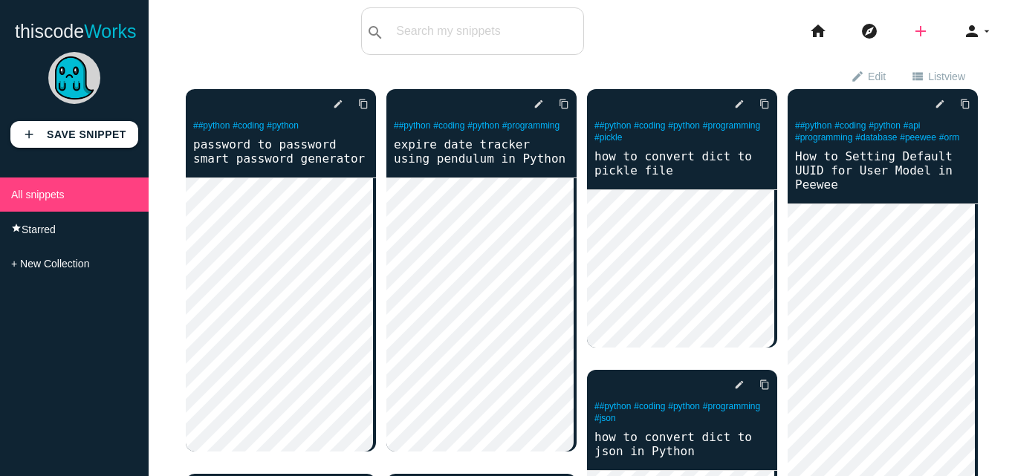
click at [912, 29] on icon "add" at bounding box center [921, 31] width 18 height 48
click at [975, 26] on link "code Snippet" at bounding box center [952, 25] width 104 height 37
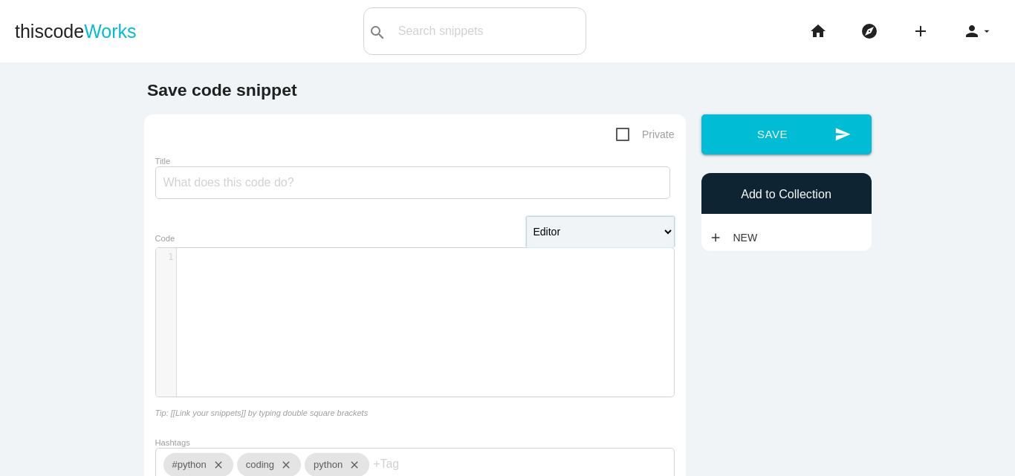
click at [548, 234] on select "Editor HTML Editor Javascript Editor PHP Editor Python Editor" at bounding box center [600, 231] width 149 height 31
select select "python"
click at [526, 218] on select "Editor HTML Editor Javascript Editor PHP Editor Python Editor" at bounding box center [600, 231] width 149 height 31
click at [458, 294] on div "​ x 1 ​" at bounding box center [426, 333] width 540 height 171
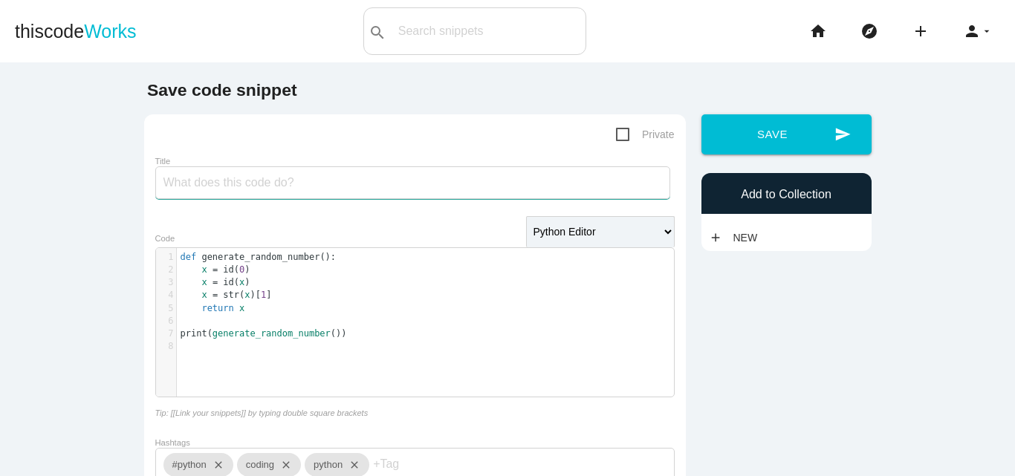
click at [356, 181] on input "Title" at bounding box center [412, 182] width 515 height 33
paste input "🎲 Python Trick: Generate a Random Number Without random! 😲"
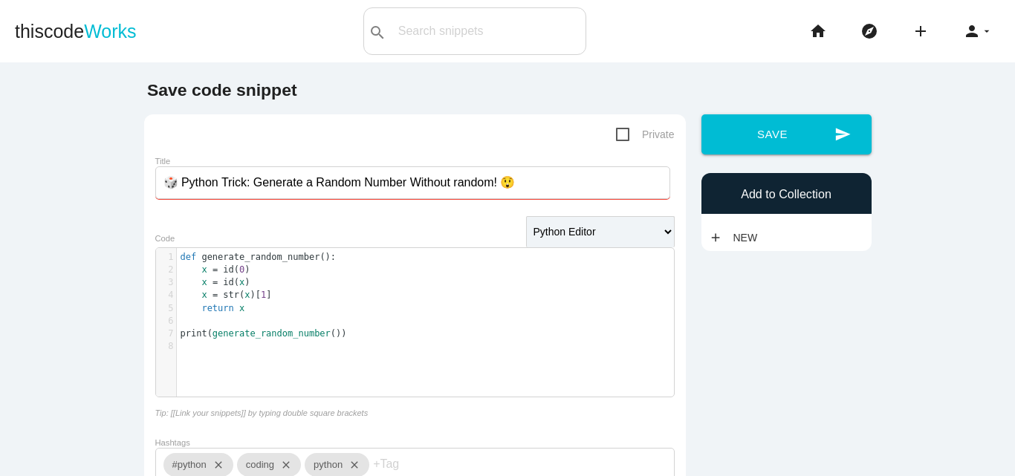
type input "🎲 Python Trick: Generate a Random Number Without random! 😲"
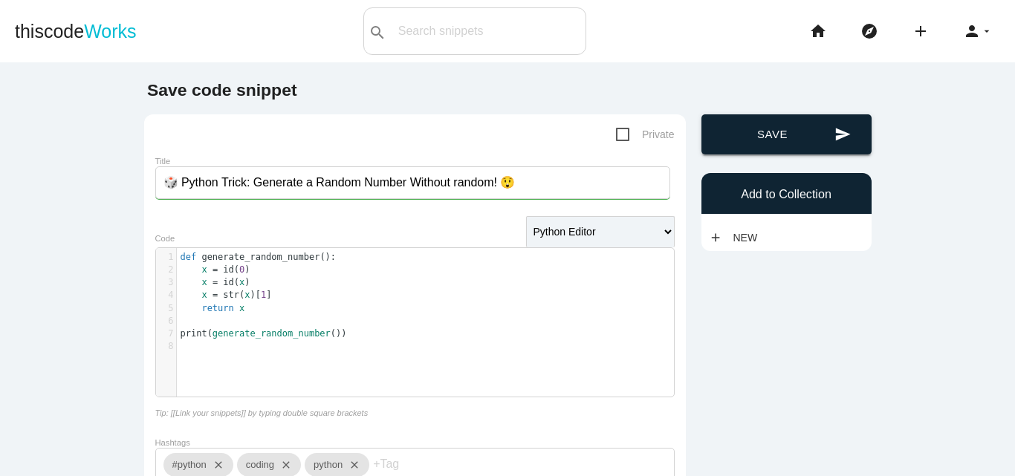
click at [740, 127] on button "send Save" at bounding box center [786, 134] width 170 height 40
